Goal: Navigation & Orientation: Find specific page/section

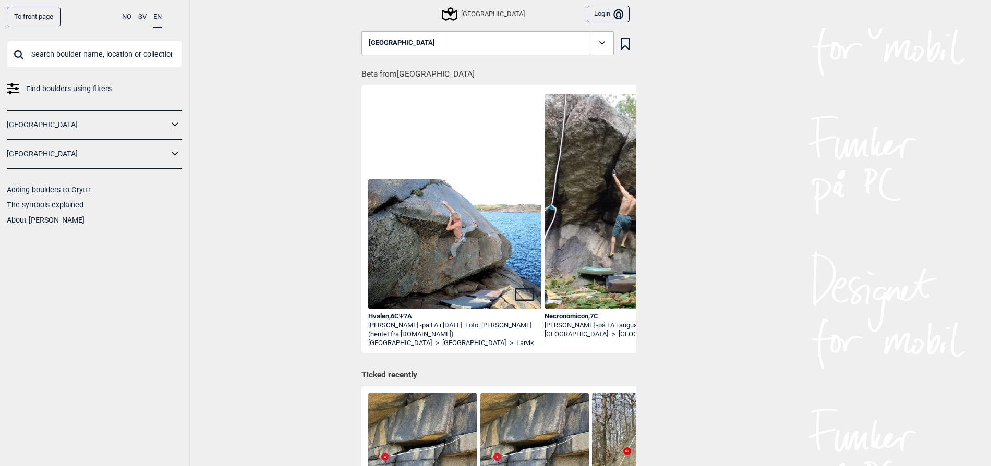
click at [181, 128] on icon at bounding box center [176, 124] width 14 height 15
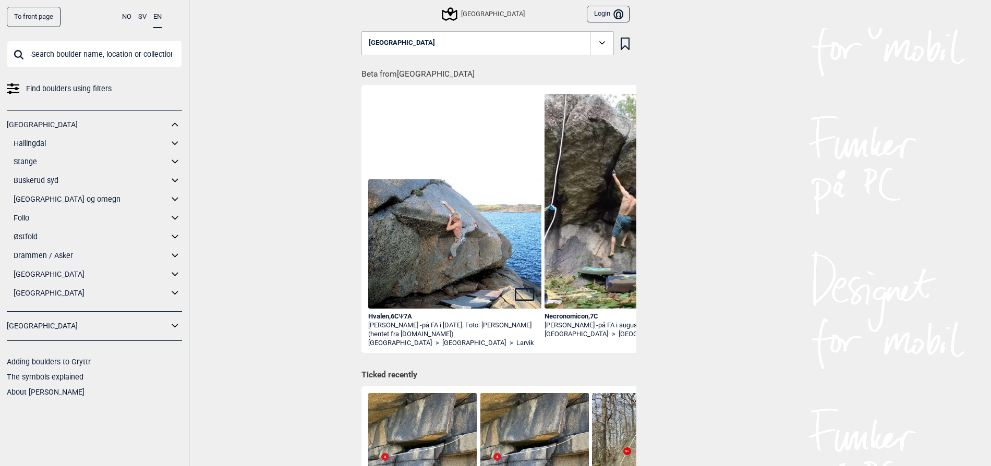
click at [25, 274] on link "[GEOGRAPHIC_DATA]" at bounding box center [91, 274] width 155 height 15
click at [172, 292] on icon at bounding box center [175, 293] width 6 height 4
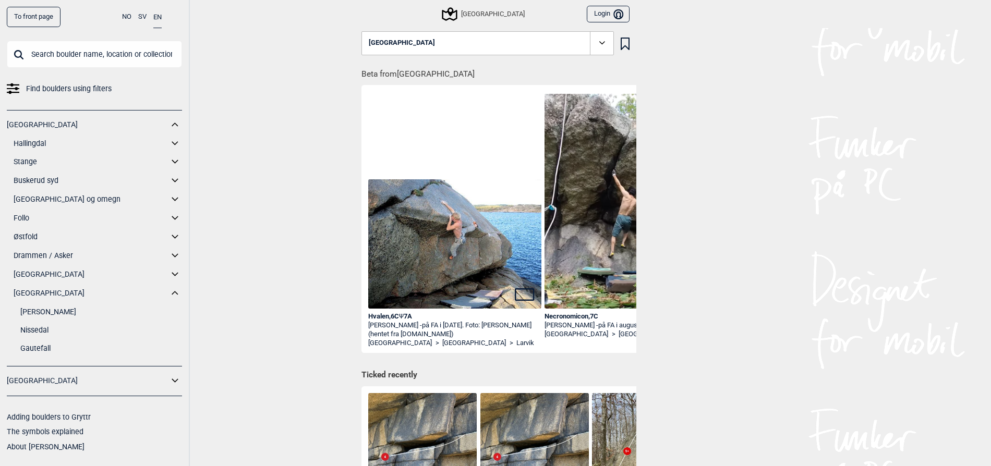
click at [178, 273] on icon at bounding box center [175, 274] width 6 height 4
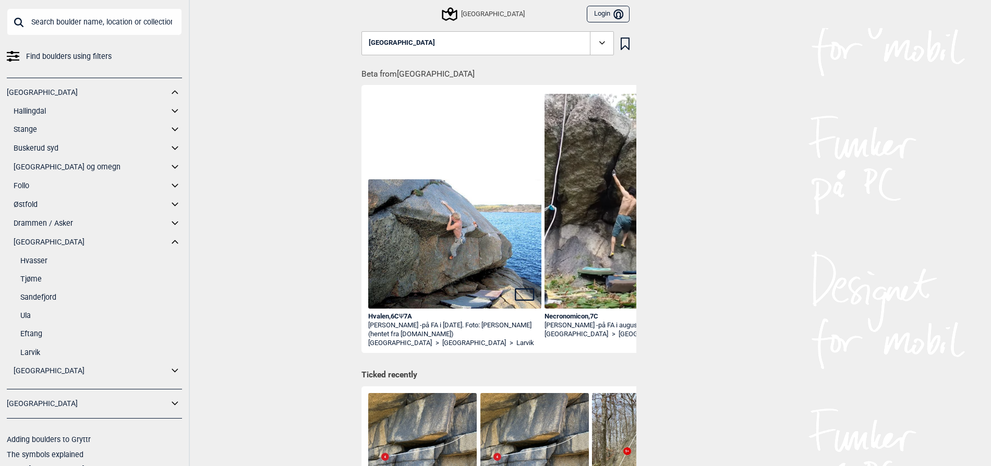
scroll to position [50, 0]
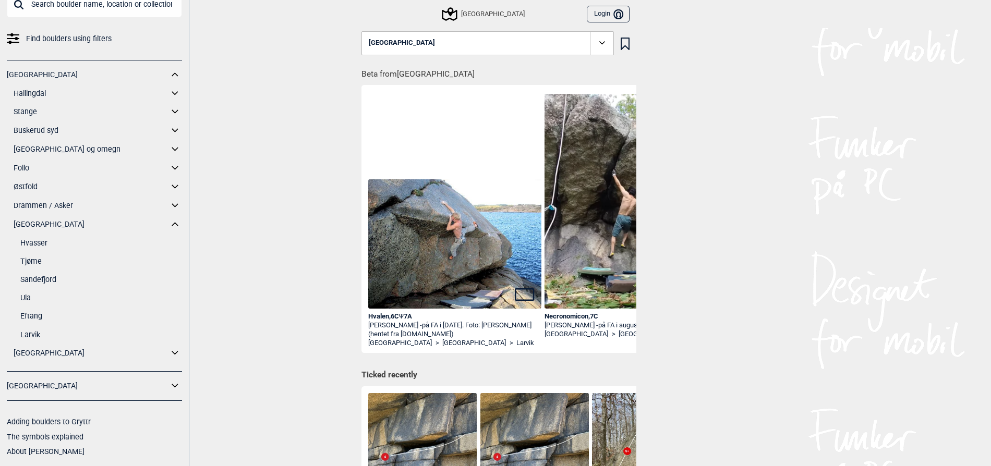
click at [26, 336] on link "Larvik" at bounding box center [101, 335] width 162 height 15
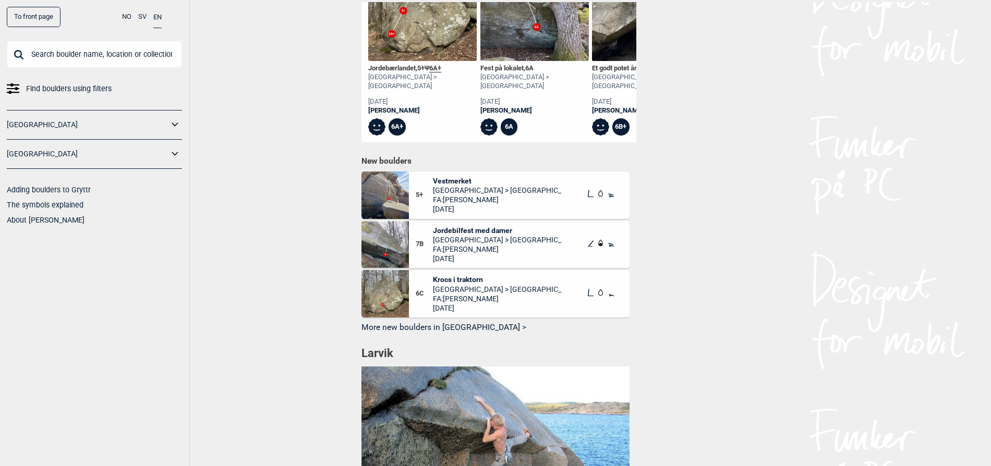
scroll to position [470, 0]
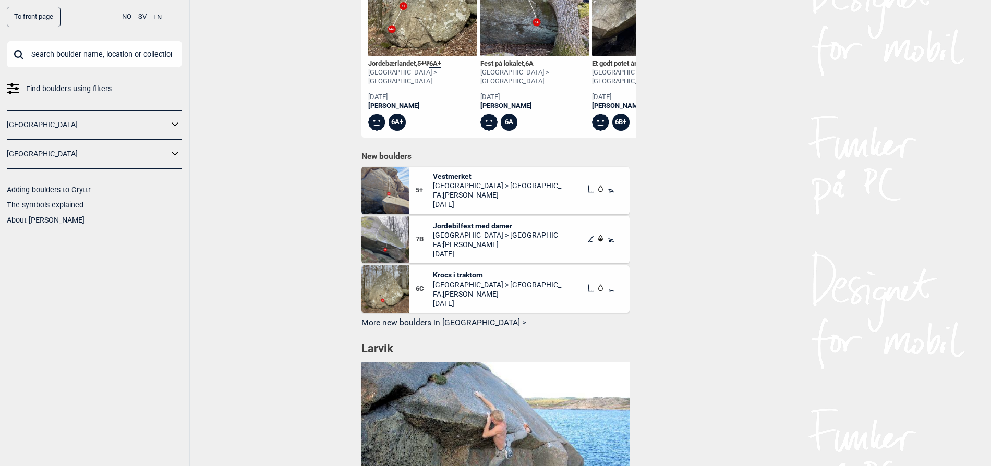
click at [464, 174] on span "Vestmerket" at bounding box center [497, 176] width 129 height 9
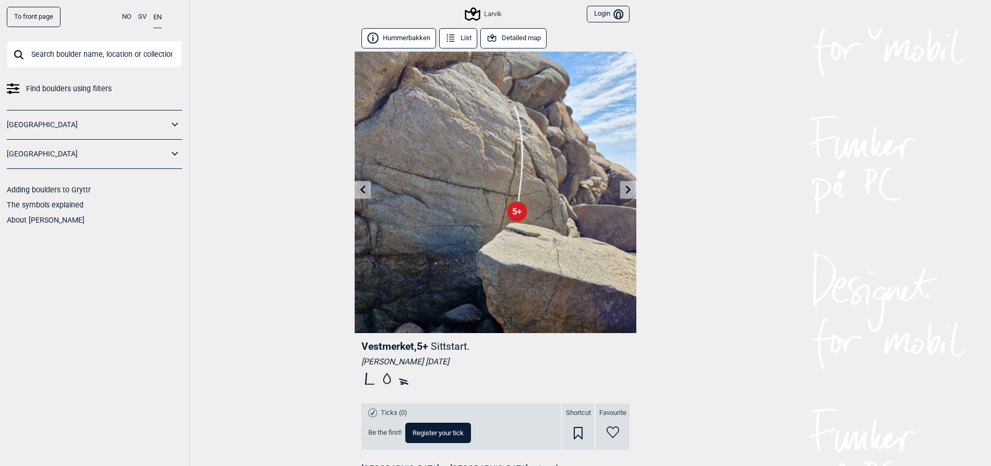
click at [633, 195] on link at bounding box center [628, 190] width 16 height 17
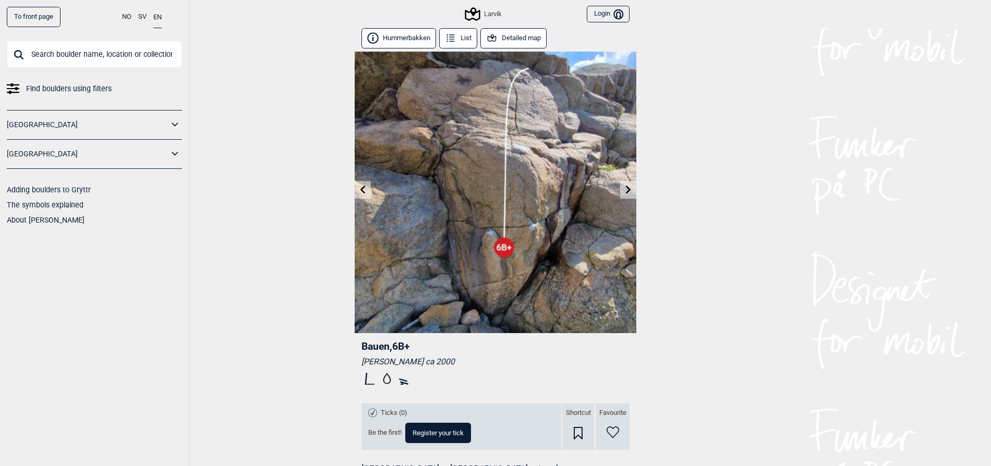
click at [631, 192] on icon at bounding box center [629, 189] width 8 height 8
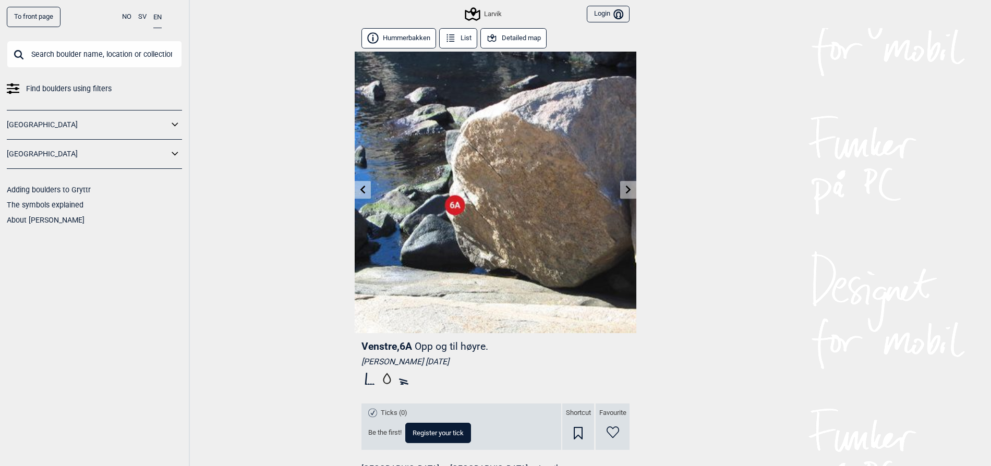
click at [631, 192] on icon at bounding box center [629, 189] width 8 height 8
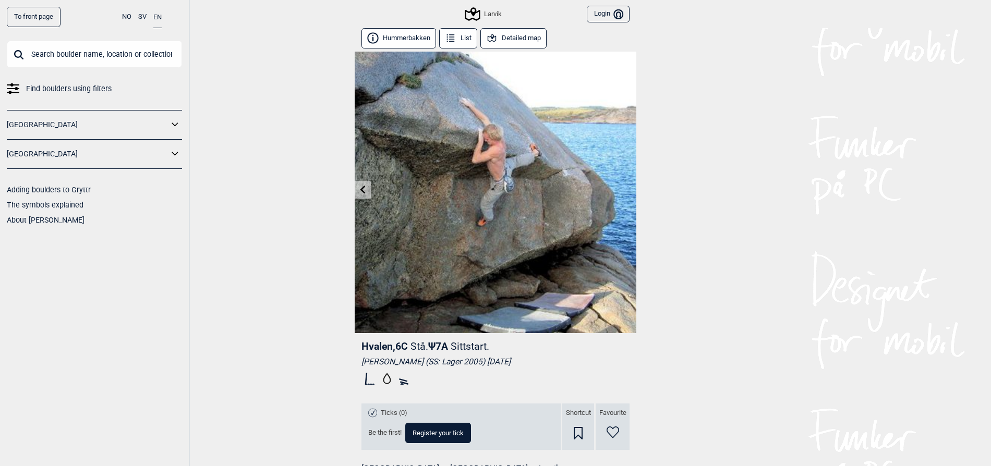
click at [631, 192] on img at bounding box center [496, 193] width 282 height 282
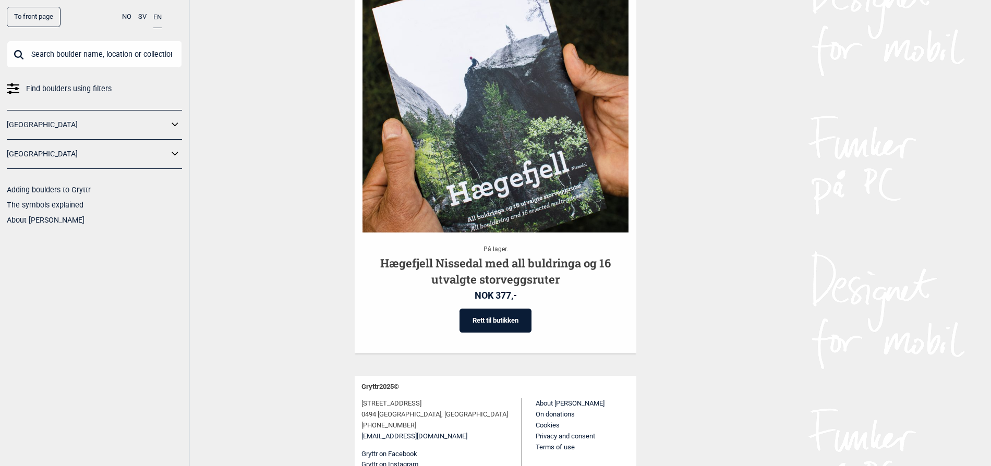
scroll to position [1109, 0]
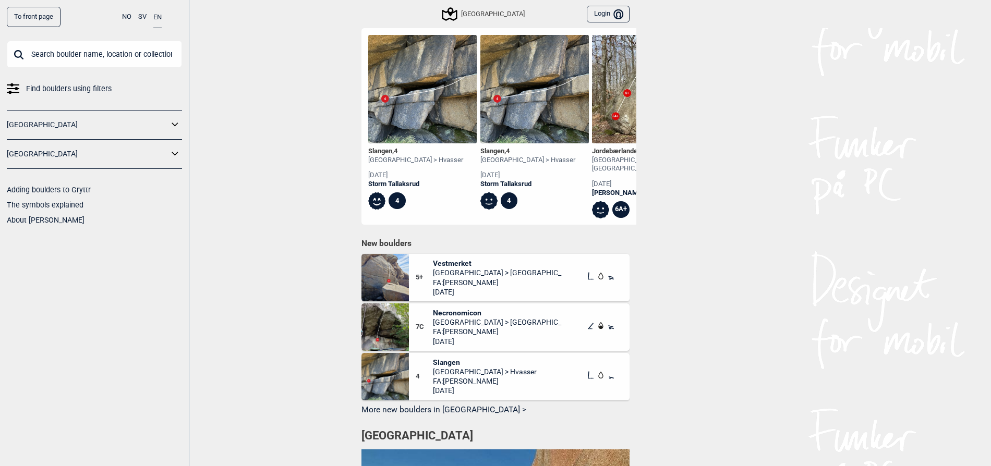
scroll to position [355, 0]
